Goal: Find specific page/section: Find specific page/section

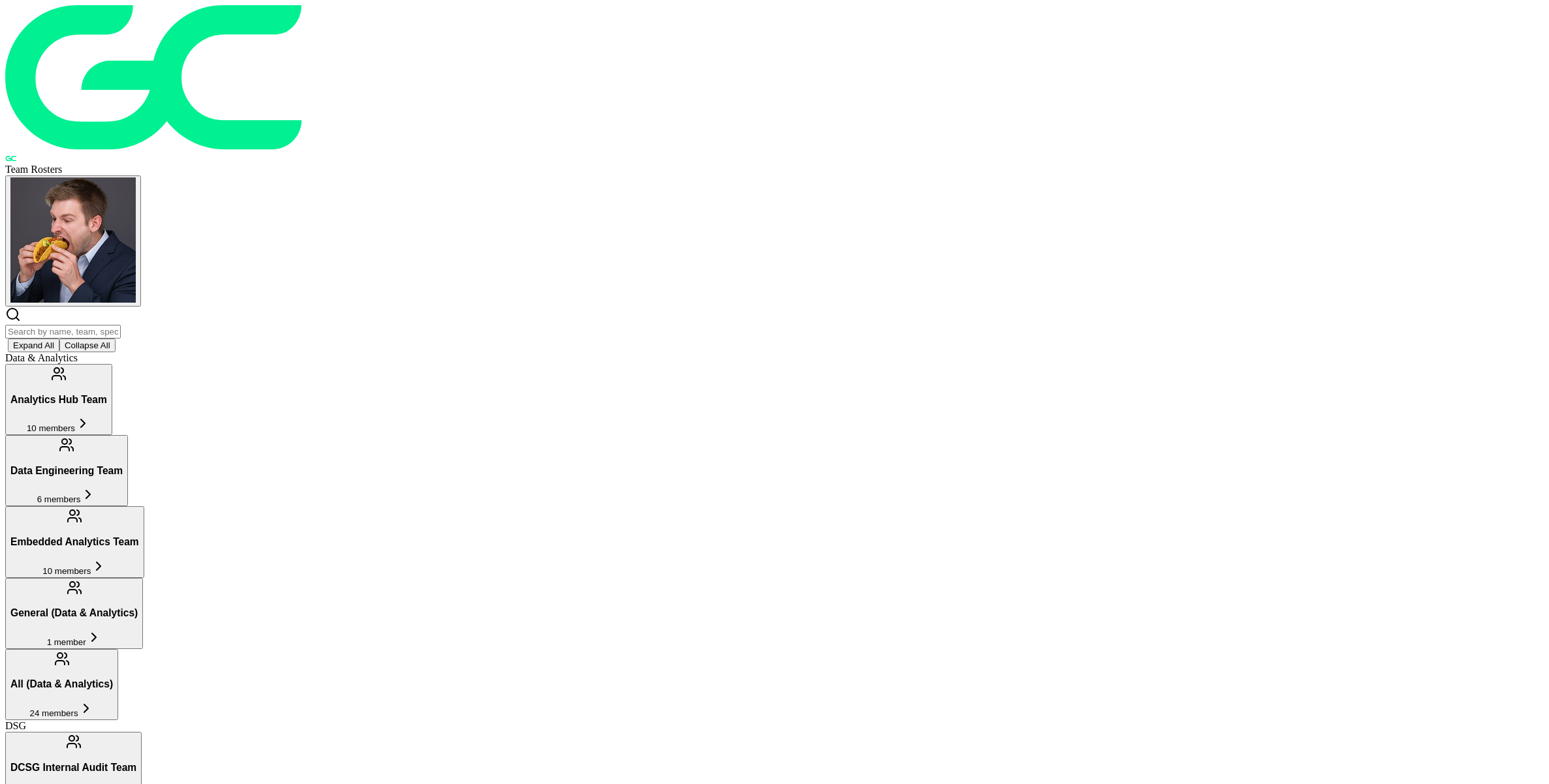
click at [121, 325] on input "text" at bounding box center [62, 332] width 115 height 13
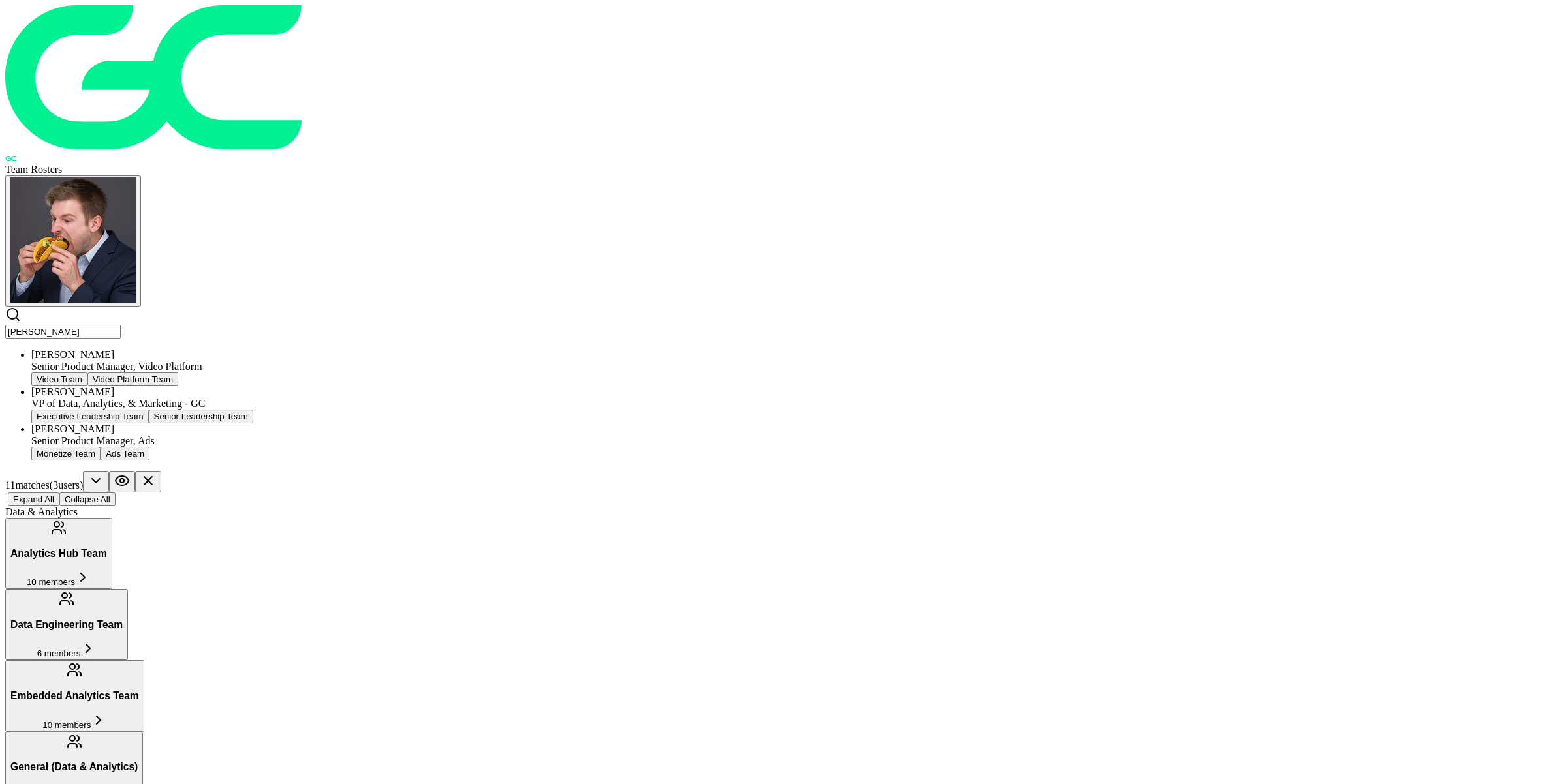
type input "[PERSON_NAME]"
click at [558, 386] on div "[PERSON_NAME]" at bounding box center [787, 392] width 1512 height 12
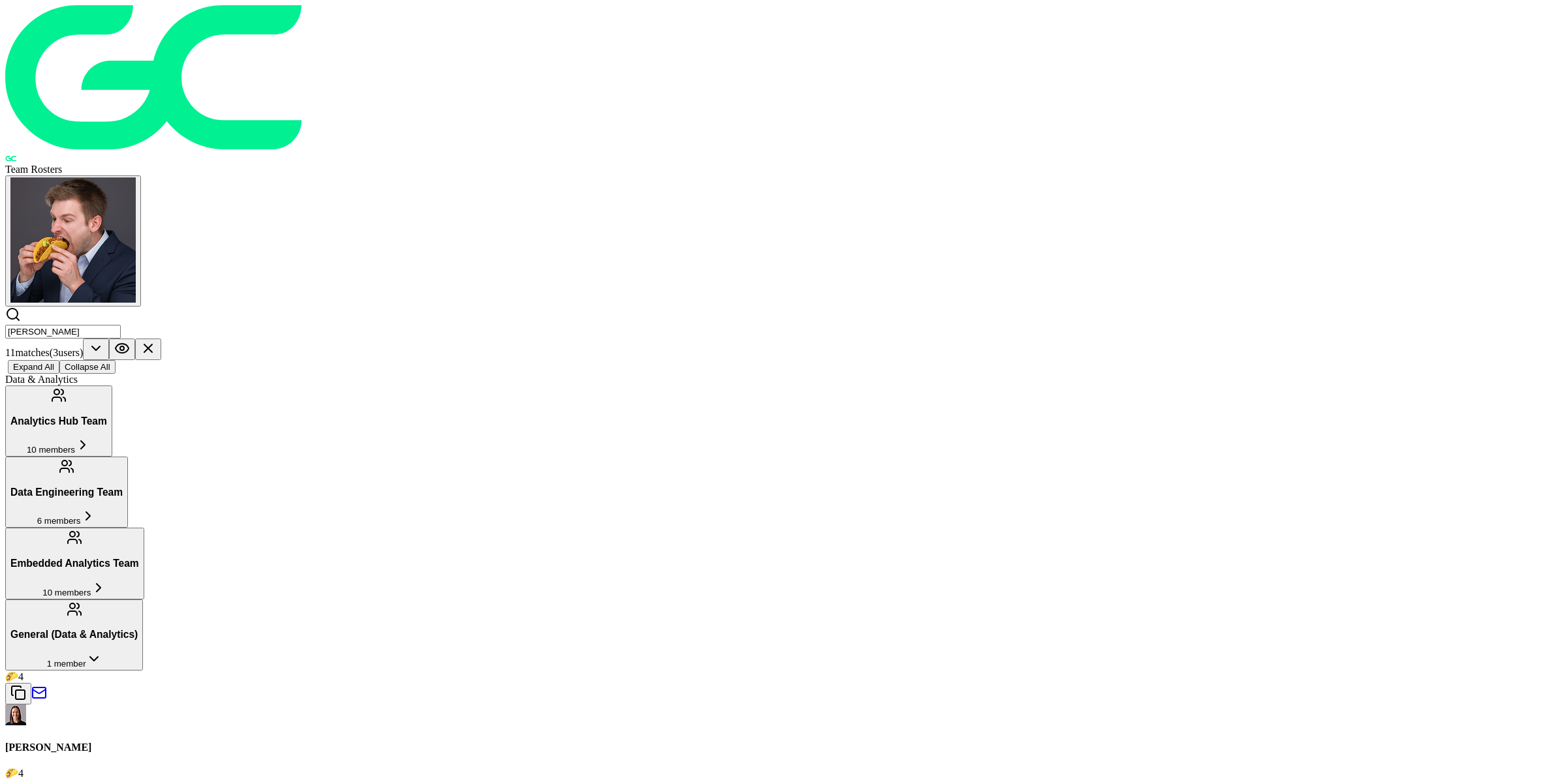
click at [498, 783] on p "VP of Data, Analytics, & Marketing - GC" at bounding box center [774, 795] width 1538 height 12
drag, startPoint x: 613, startPoint y: 146, endPoint x: 758, endPoint y: 142, distance: 145.1
copy p "VP of Data, Analytics, & Marketing"
click at [121, 325] on input "[PERSON_NAME]" at bounding box center [62, 332] width 115 height 13
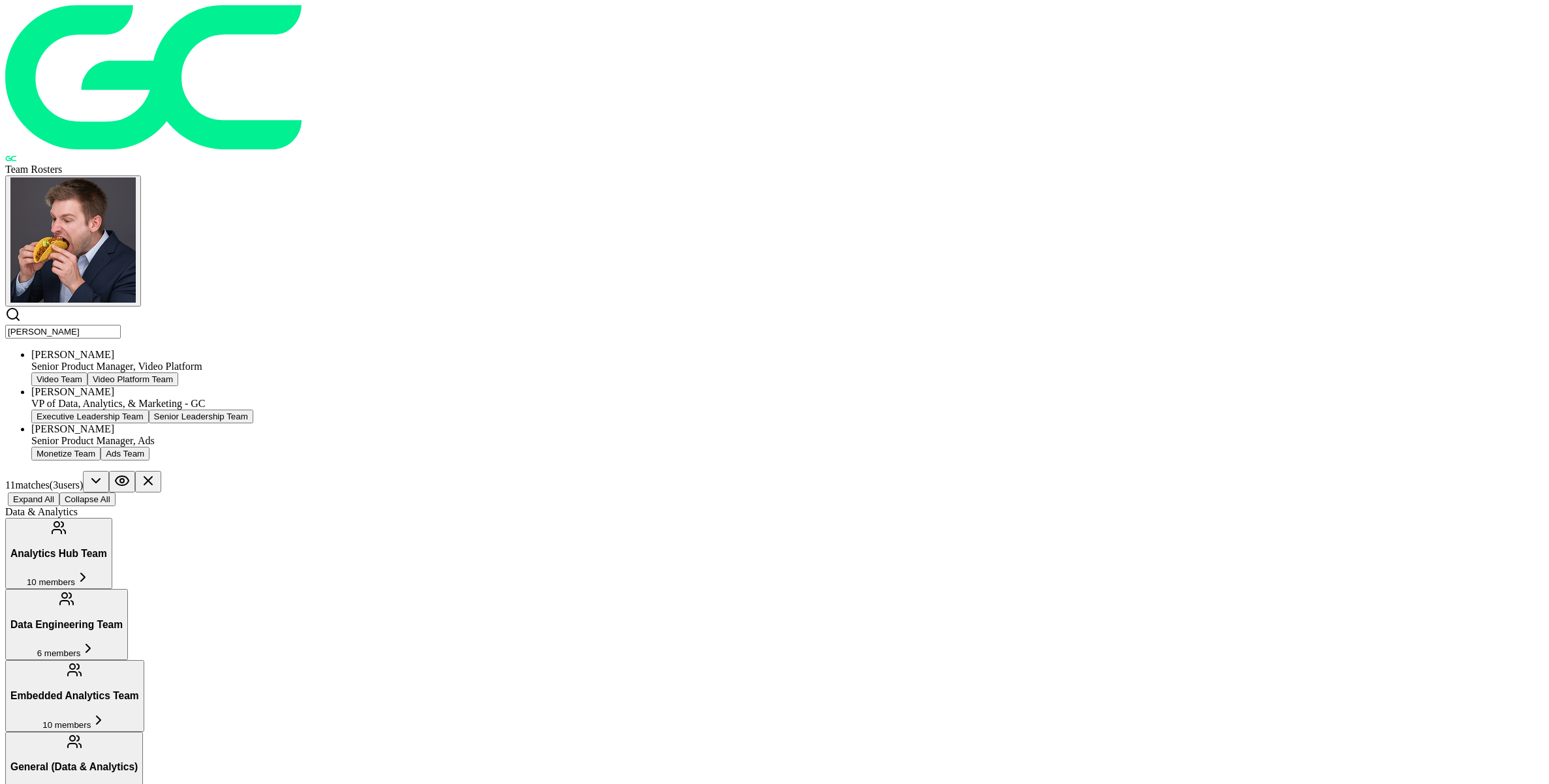
click at [121, 325] on input "[PERSON_NAME]" at bounding box center [62, 332] width 115 height 13
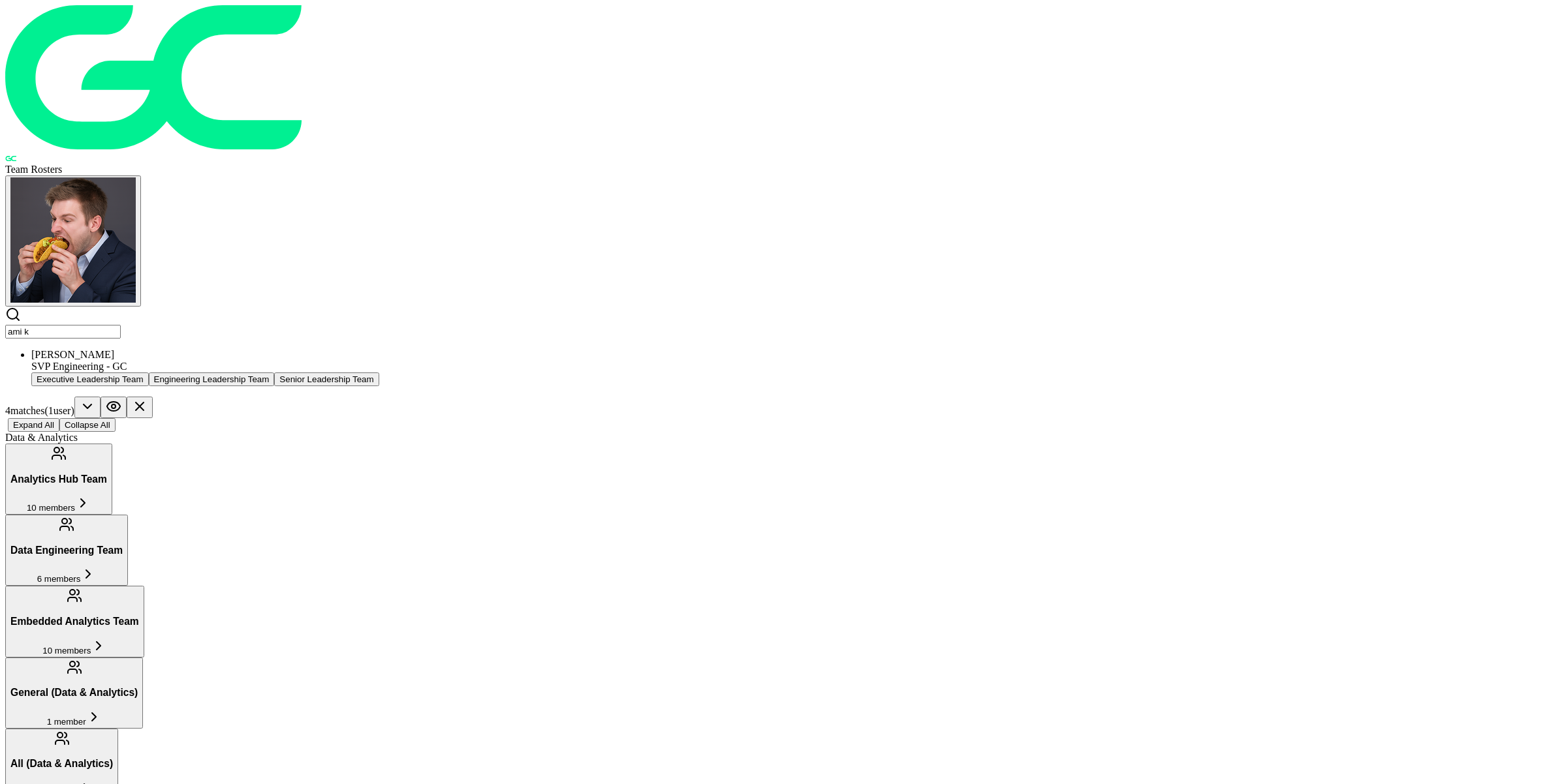
click at [516, 361] on div "SVP Engineering - GC" at bounding box center [787, 366] width 1512 height 12
click at [121, 325] on input "ami k" at bounding box center [62, 332] width 115 height 13
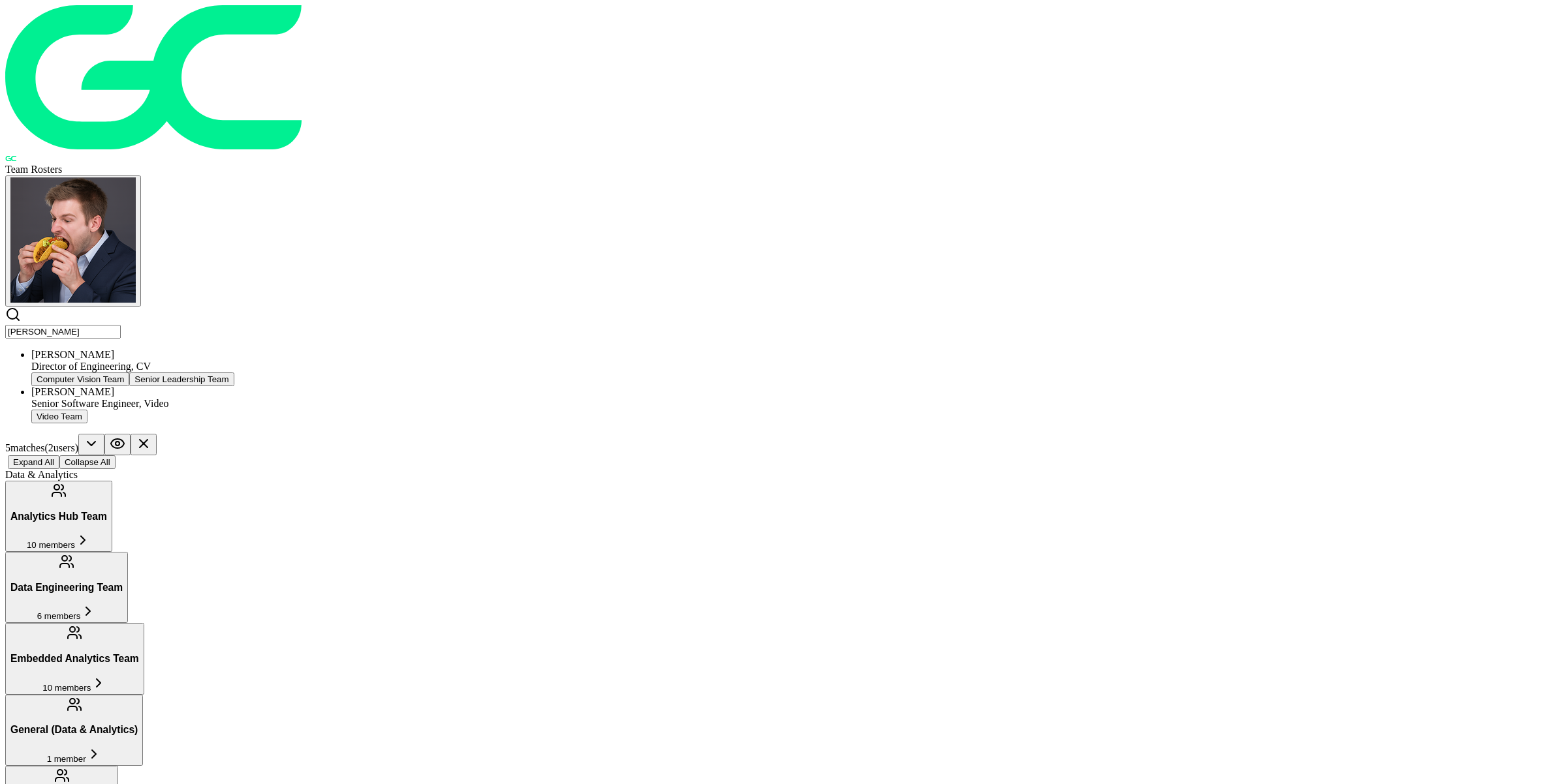
type input "[PERSON_NAME]"
click at [488, 349] on div "[PERSON_NAME] Director of Engineering, CV Computer Vision Team Senior Leadershi…" at bounding box center [787, 368] width 1512 height 37
click at [121, 325] on input "[PERSON_NAME]" at bounding box center [62, 332] width 115 height 13
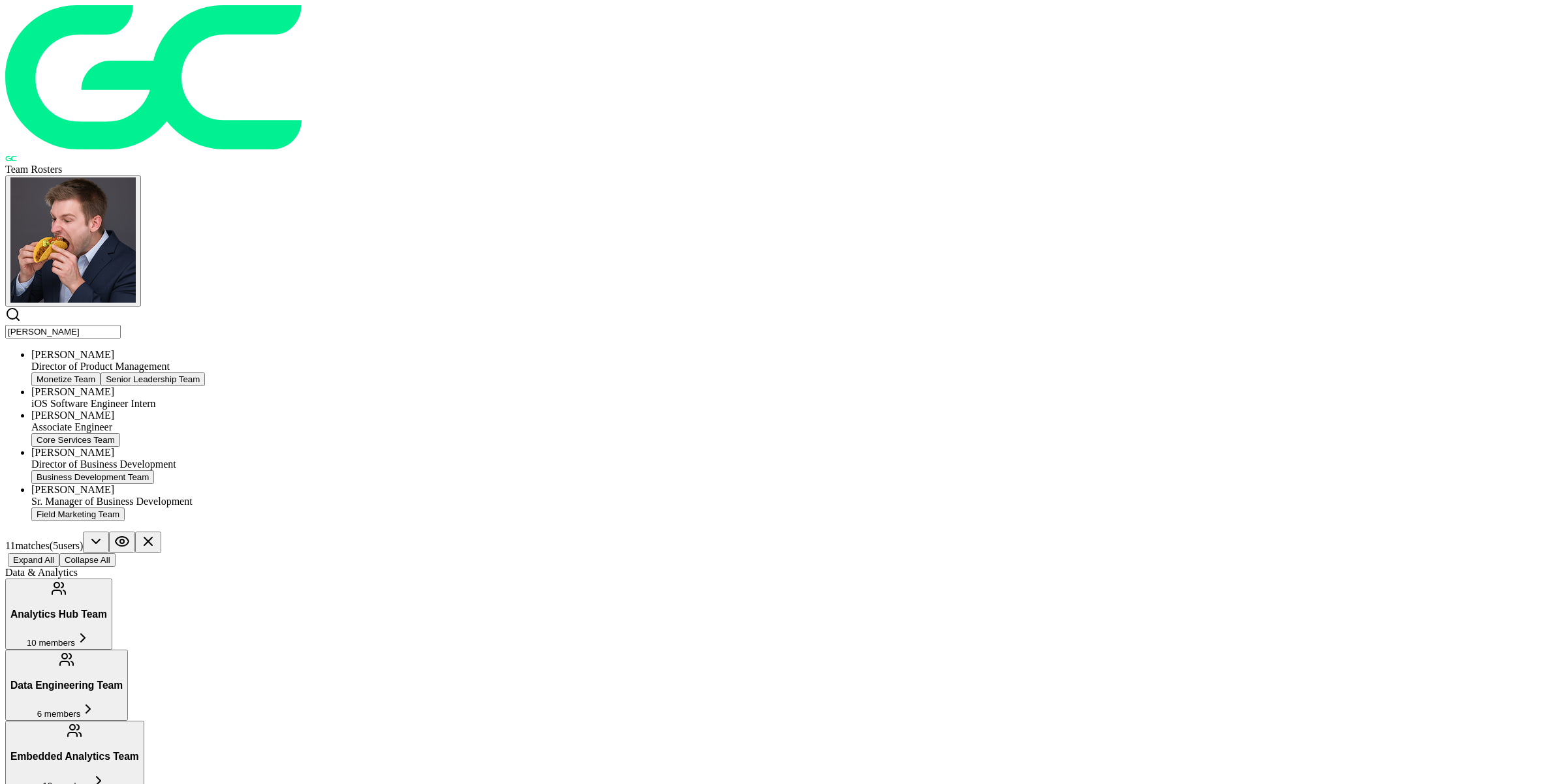
click at [526, 349] on div "[PERSON_NAME]" at bounding box center [787, 355] width 1512 height 12
click at [121, 325] on input "[PERSON_NAME]" at bounding box center [62, 332] width 115 height 13
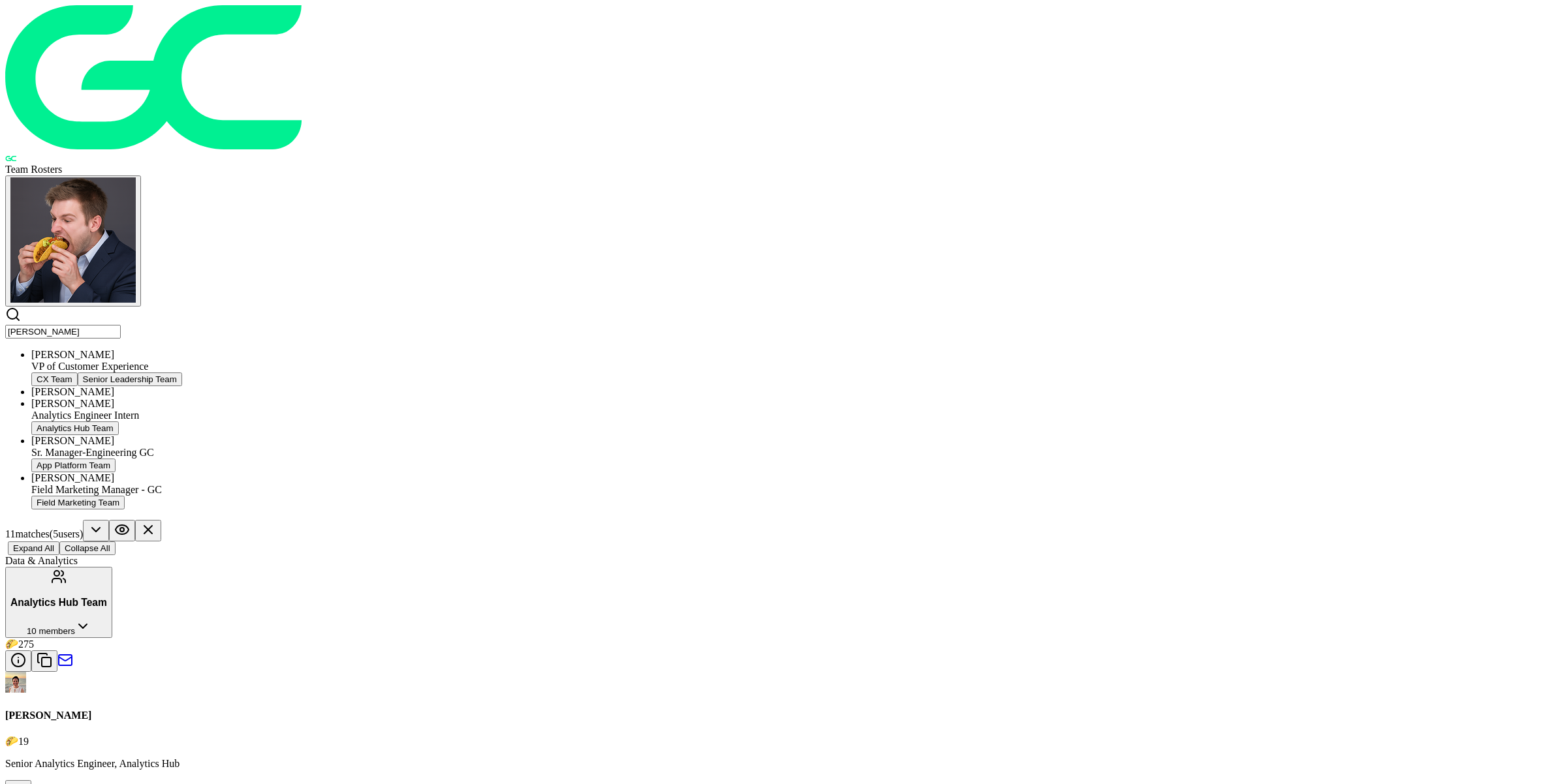
type input "[PERSON_NAME]"
click at [530, 349] on div "[PERSON_NAME]" at bounding box center [787, 355] width 1512 height 12
